Goal: Find specific page/section: Find specific page/section

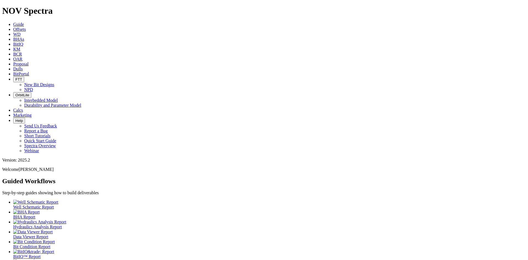
click at [26, 27] on span "Offsets" at bounding box center [19, 29] width 13 height 5
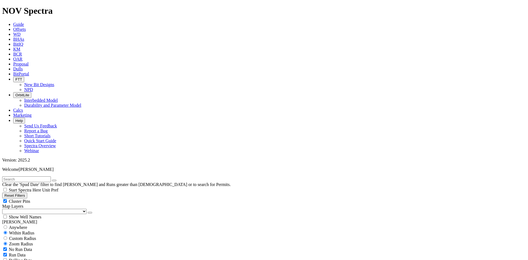
click at [43, 176] on input "text" at bounding box center [26, 179] width 49 height 6
click at [57, 180] on button "submit" at bounding box center [59, 181] width 4 height 2
type input "jrs farms 13ed 104"
